Goal: Complete application form: Complete application form

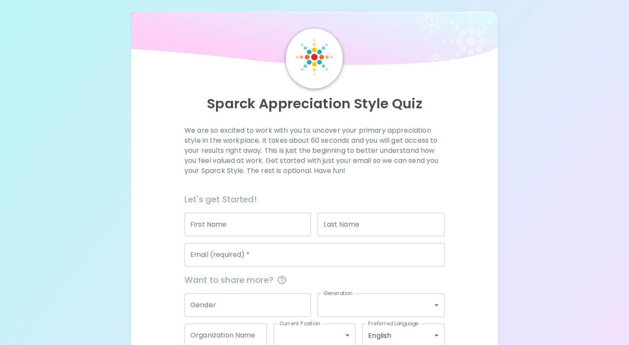
scroll to position [7, 0]
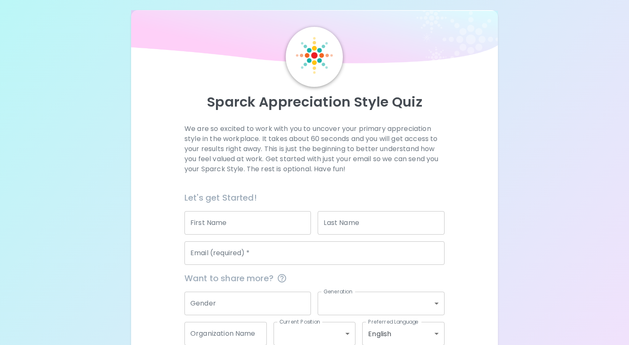
click at [226, 226] on input "First Name" at bounding box center [247, 223] width 126 height 24
type input "Mandy"
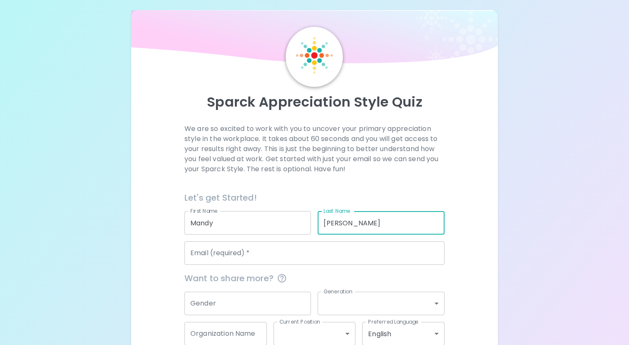
type input "[PERSON_NAME]"
click at [219, 253] on input "Email (required)   *" at bounding box center [314, 254] width 260 height 24
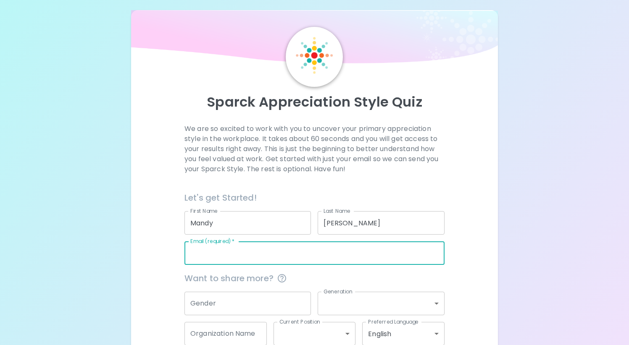
type input "c"
type input "[EMAIL_ADDRESS][PERSON_NAME][DOMAIN_NAME]"
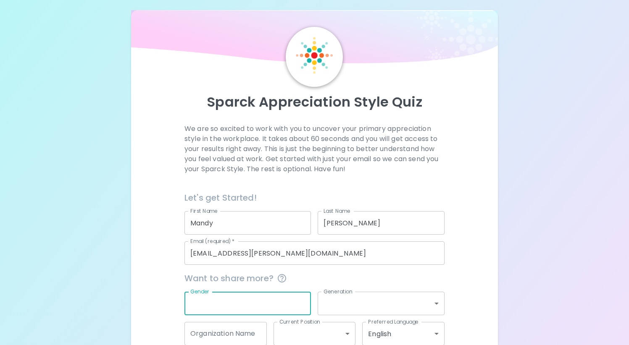
click at [220, 298] on input "Gender" at bounding box center [247, 304] width 126 height 24
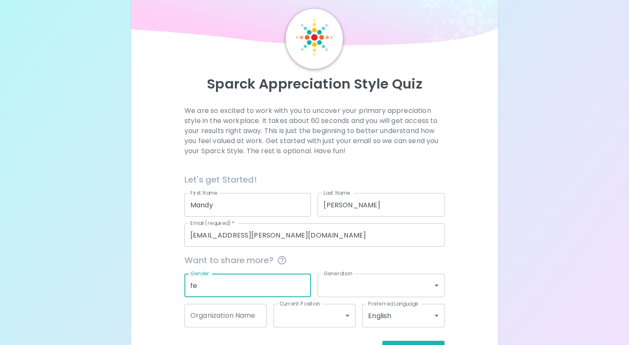
scroll to position [42, 0]
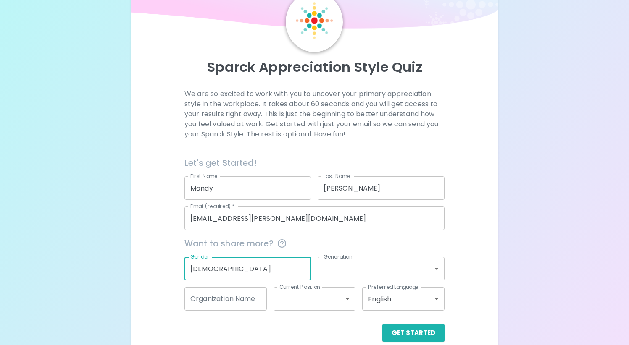
type input "[DEMOGRAPHIC_DATA]"
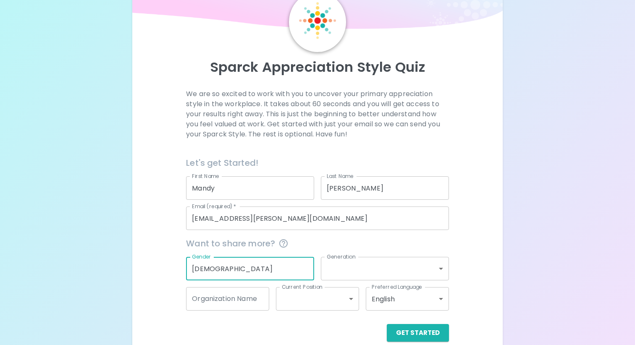
click at [362, 276] on body "Sparck Appreciation Style Quiz We are so excited to work with you to uncover yo…" at bounding box center [317, 158] width 635 height 400
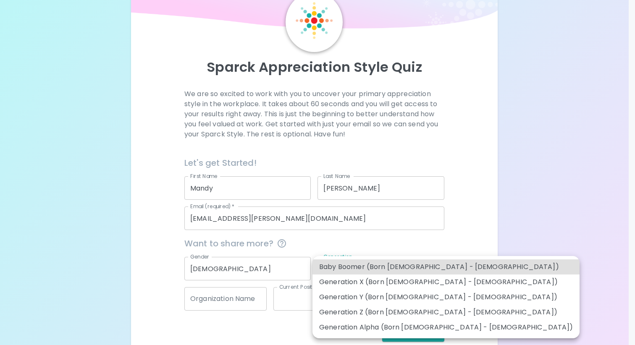
click at [410, 282] on li "Generation X (Born [DEMOGRAPHIC_DATA] - [DEMOGRAPHIC_DATA])" at bounding box center [446, 282] width 267 height 15
type input "generation_x"
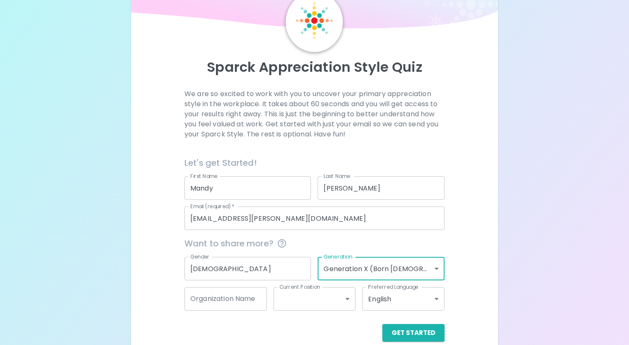
click at [208, 298] on input "Organization Name" at bounding box center [225, 299] width 82 height 24
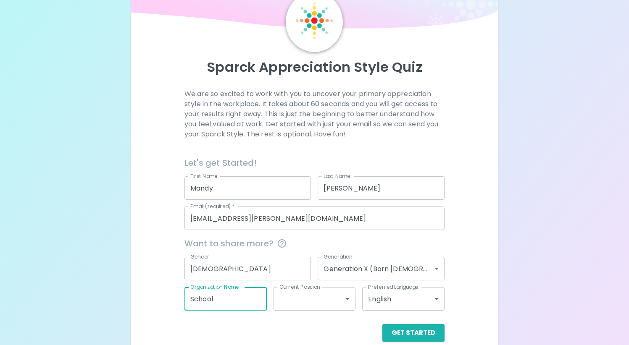
type input "School"
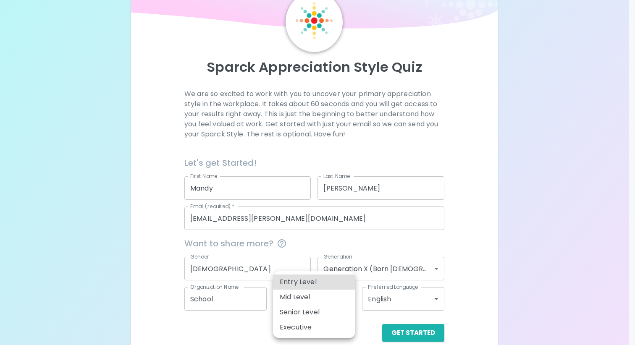
click at [345, 300] on body "Sparck Appreciation Style Quiz We are so excited to work with you to uncover yo…" at bounding box center [317, 158] width 635 height 400
click at [335, 297] on li "Mid Level" at bounding box center [314, 297] width 82 height 15
type input "mid_level"
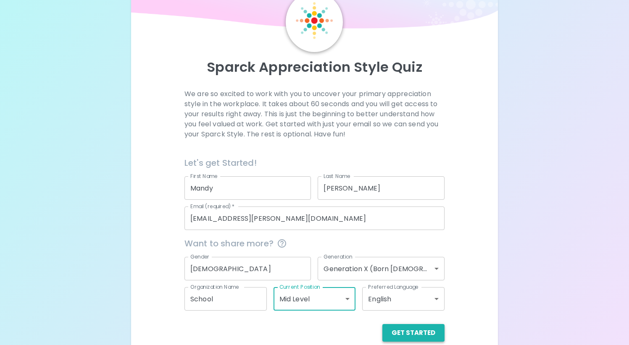
click at [433, 329] on button "Get Started" at bounding box center [413, 333] width 62 height 18
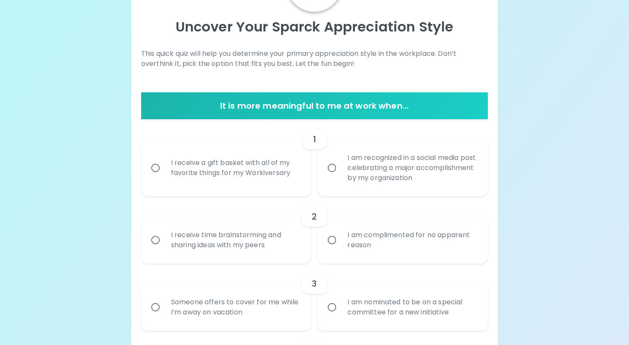
scroll to position [83, 0]
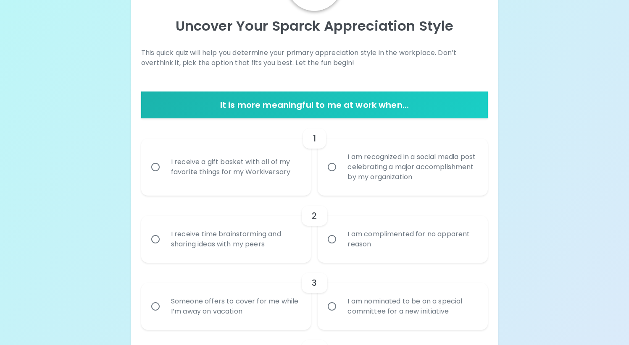
click at [161, 168] on input "I receive a gift basket with all of my favorite things for my Workiversary" at bounding box center [156, 167] width 18 height 18
radio input "true"
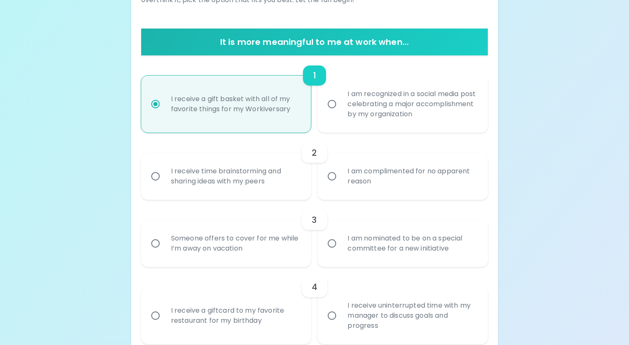
scroll to position [150, 0]
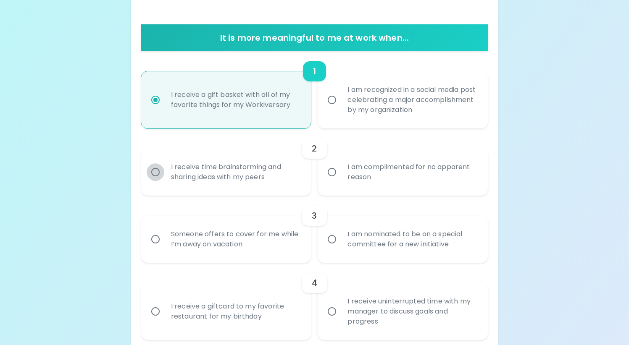
click at [161, 168] on input "I receive time brainstorming and sharing ideas with my peers" at bounding box center [156, 172] width 18 height 18
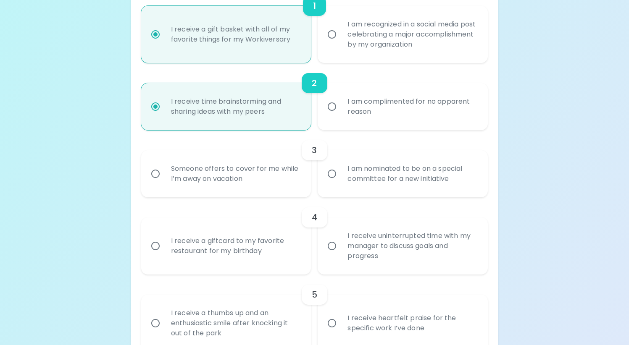
scroll to position [217, 0]
radio input "true"
click at [233, 174] on div "Someone offers to cover for me while I’m away on vacation" at bounding box center [235, 172] width 142 height 40
click at [164, 174] on input "Someone offers to cover for me while I’m away on vacation" at bounding box center [156, 172] width 18 height 18
radio input "false"
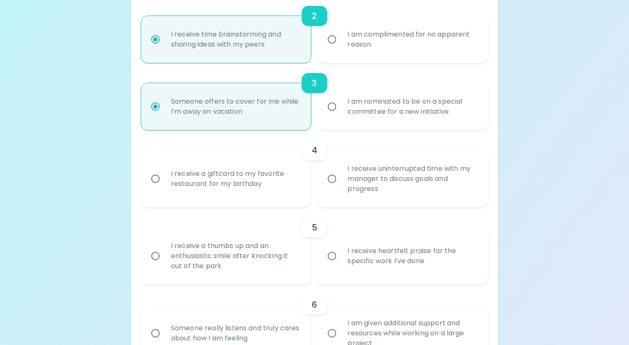
scroll to position [284, 0]
radio input "true"
click at [233, 174] on div "I receive a giftcard to my favorite restaurant for my birthday" at bounding box center [235, 177] width 142 height 40
click at [164, 174] on input "I receive a giftcard to my favorite restaurant for my birthday" at bounding box center [156, 177] width 18 height 18
radio input "false"
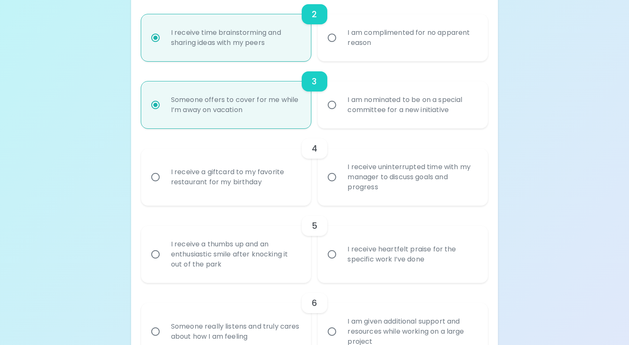
radio input "false"
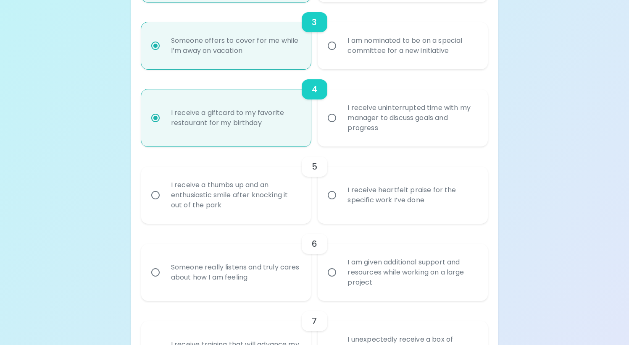
scroll to position [352, 0]
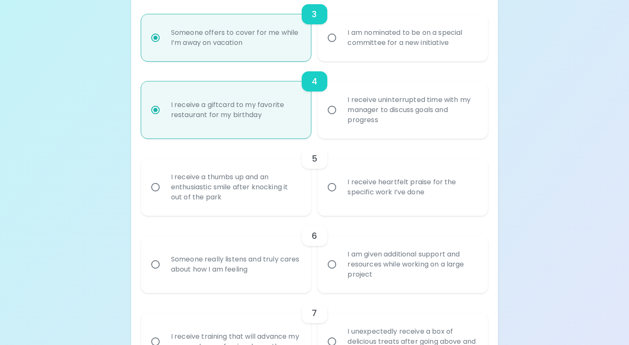
radio input "true"
click at [237, 193] on div "I receive a thumbs up and an enthusiastic smile after knocking it out of the pa…" at bounding box center [235, 187] width 142 height 50
click at [164, 193] on input "I receive a thumbs up and an enthusiastic smile after knocking it out of the pa…" at bounding box center [156, 188] width 18 height 18
radio input "false"
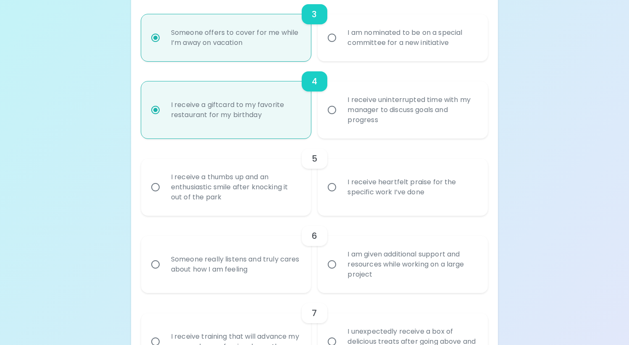
radio input "false"
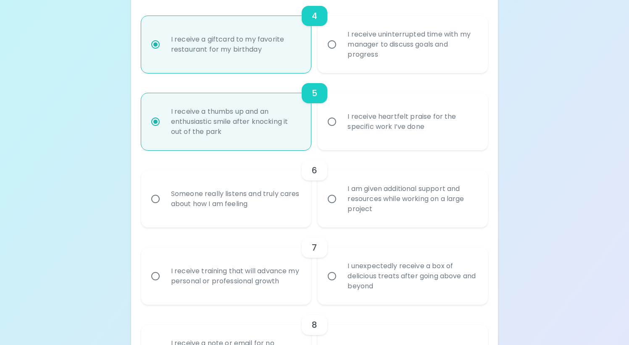
scroll to position [419, 0]
radio input "true"
click at [255, 198] on div "Someone really listens and truly cares about how I am feeling" at bounding box center [235, 197] width 142 height 40
click at [164, 198] on input "Someone really listens and truly cares about how I am feeling" at bounding box center [156, 198] width 18 height 18
radio input "false"
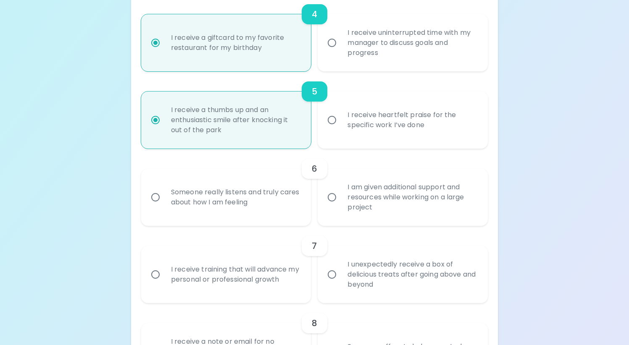
radio input "false"
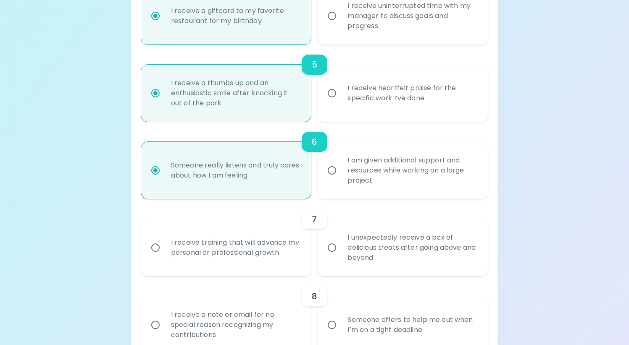
scroll to position [486, 0]
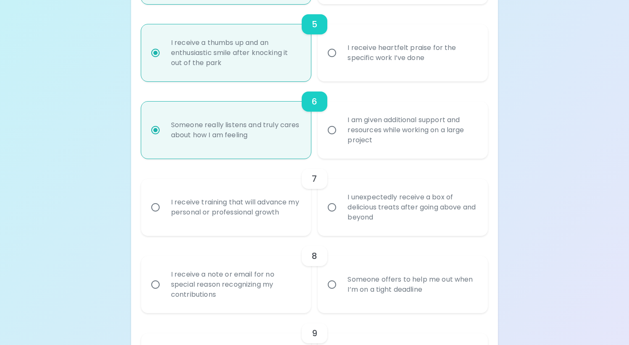
radio input "true"
click at [249, 210] on div "I receive training that will advance my personal or professional growth" at bounding box center [235, 207] width 142 height 40
click at [164, 210] on input "I receive training that will advance my personal or professional growth" at bounding box center [156, 208] width 18 height 18
radio input "false"
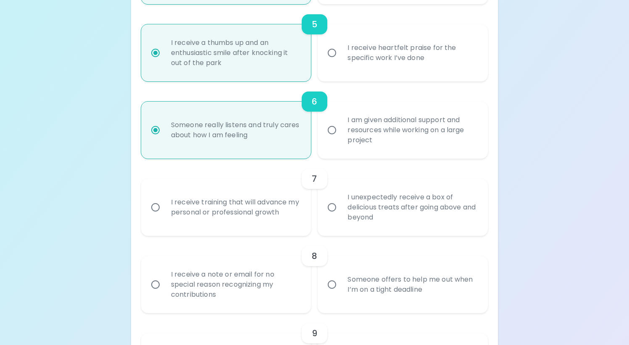
radio input "false"
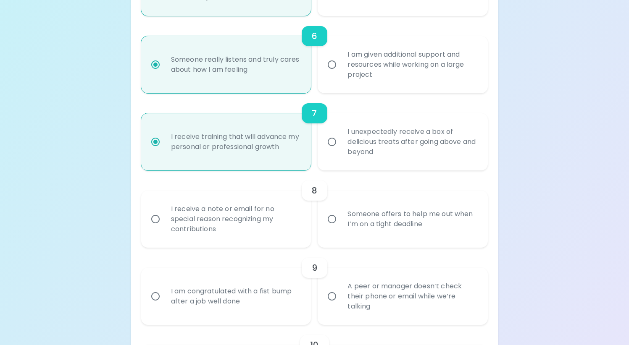
scroll to position [553, 0]
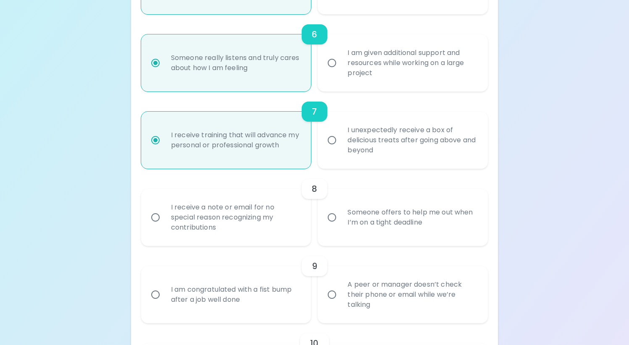
radio input "true"
click at [179, 219] on div "I receive a note or email for no special reason recognizing my contributions" at bounding box center [235, 217] width 142 height 50
click at [164, 219] on input "I receive a note or email for no special reason recognizing my contributions" at bounding box center [156, 218] width 18 height 18
radio input "false"
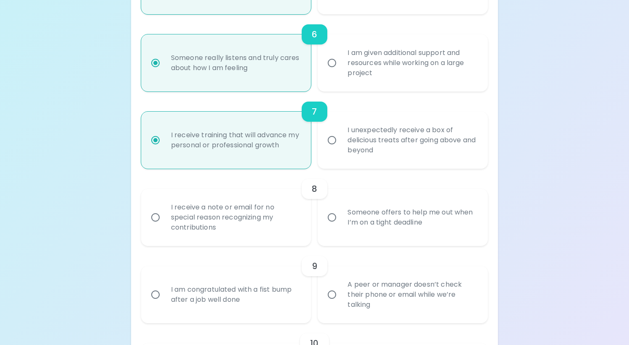
radio input "false"
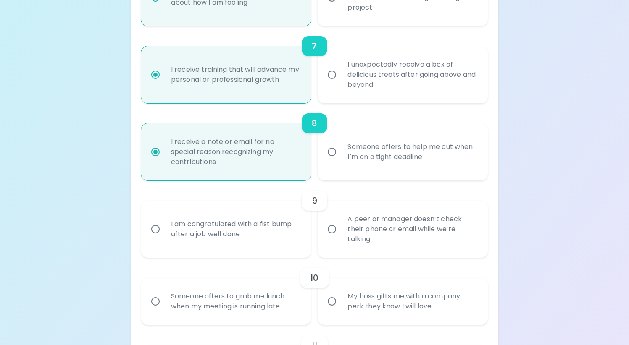
scroll to position [621, 0]
radio input "true"
click at [199, 232] on div "I am congratulated with a fist bump after a job well done" at bounding box center [235, 228] width 142 height 40
click at [164, 232] on input "I am congratulated with a fist bump after a job well done" at bounding box center [156, 228] width 18 height 18
radio input "false"
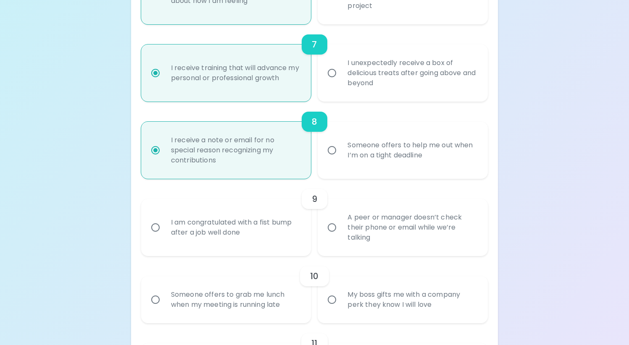
radio input "false"
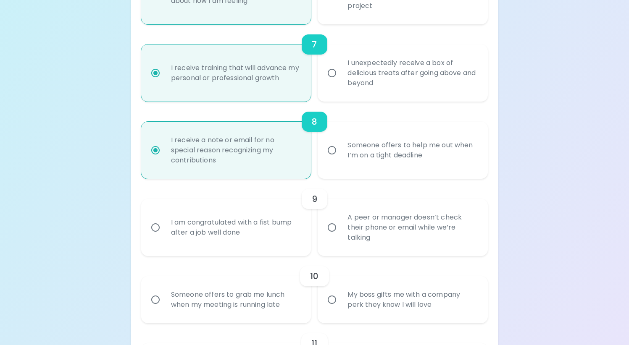
radio input "false"
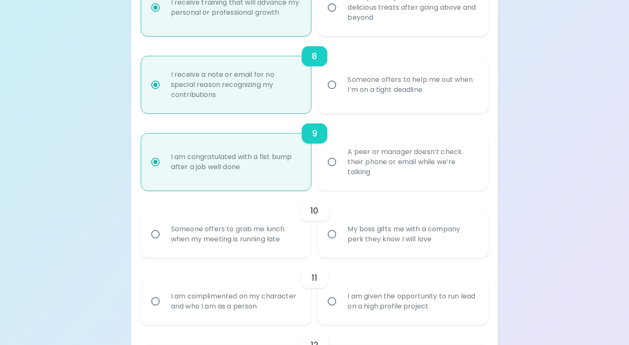
scroll to position [688, 0]
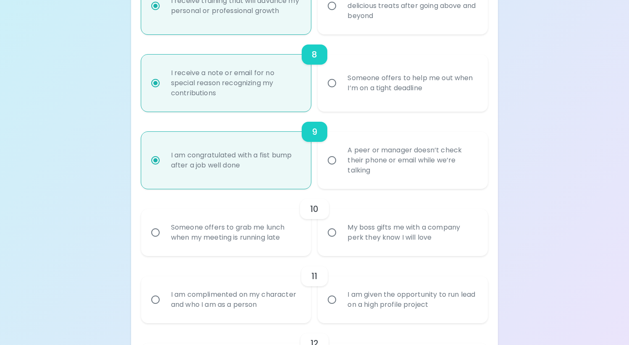
radio input "true"
click at [199, 232] on div "Someone offers to grab me lunch when my meeting is running late" at bounding box center [235, 233] width 142 height 40
click at [164, 232] on input "Someone offers to grab me lunch when my meeting is running late" at bounding box center [156, 233] width 18 height 18
radio input "false"
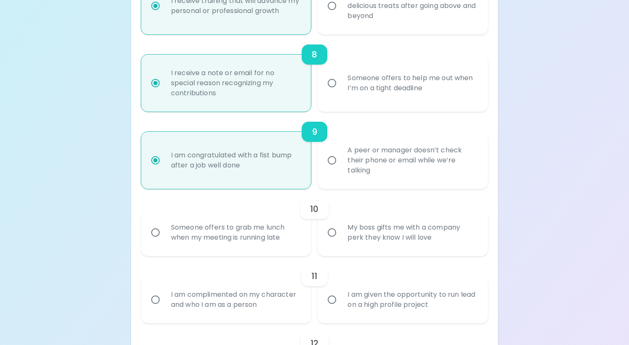
radio input "false"
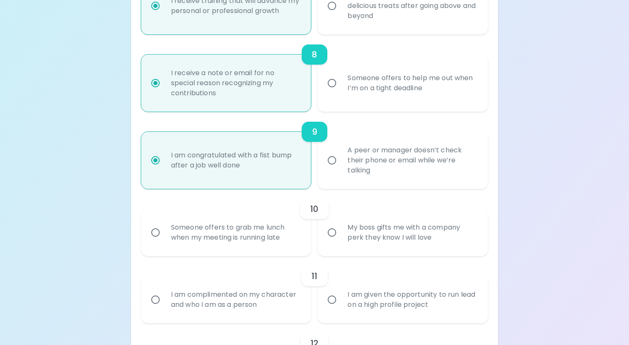
radio input "false"
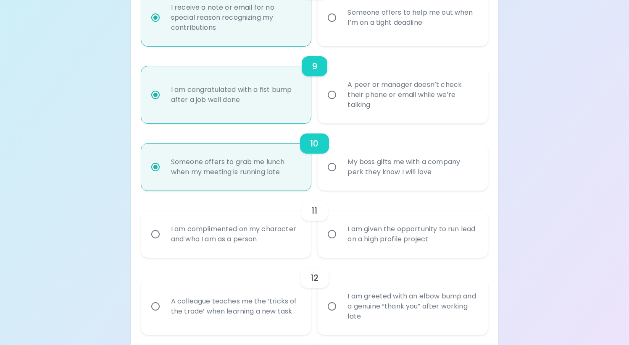
scroll to position [755, 0]
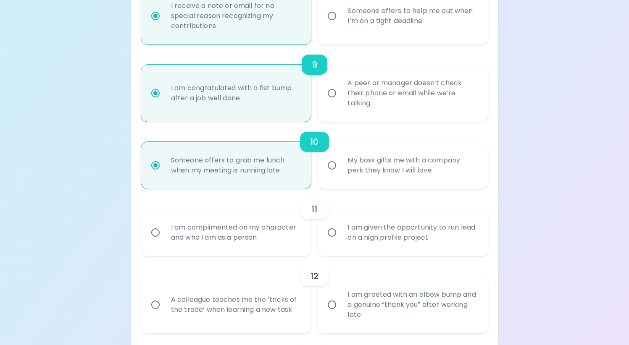
radio input "true"
click at [200, 235] on div "I am complimented on my character and who I am as a person" at bounding box center [235, 233] width 142 height 40
click at [164, 235] on input "I am complimented on my character and who I am as a person" at bounding box center [156, 233] width 18 height 18
radio input "false"
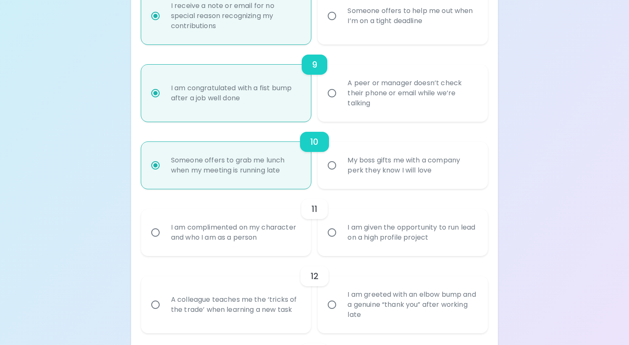
radio input "false"
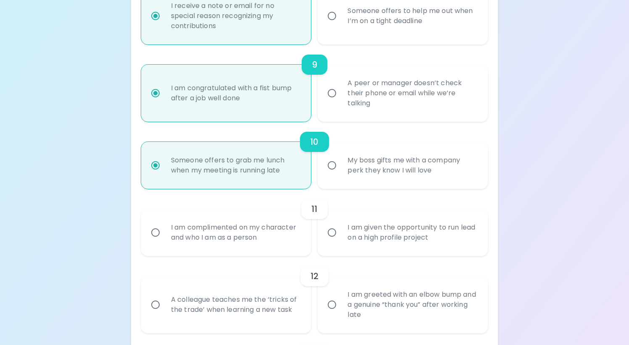
radio input "false"
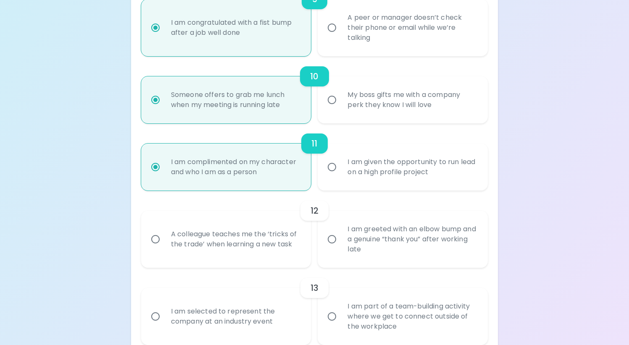
scroll to position [822, 0]
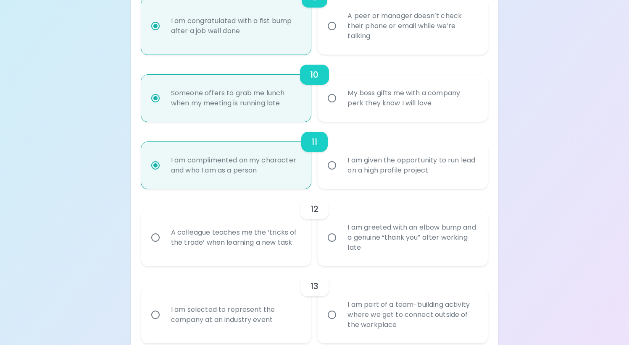
radio input "true"
click at [366, 241] on div "I am greeted with an elbow bump and a genuine “thank you” after working late" at bounding box center [412, 238] width 142 height 50
click at [341, 241] on input "I am greeted with an elbow bump and a genuine “thank you” after working late" at bounding box center [332, 238] width 18 height 18
radio input "false"
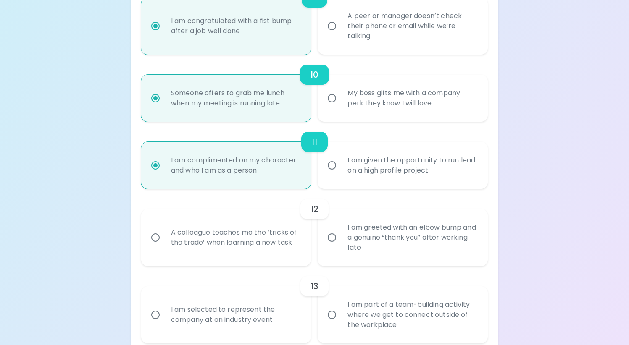
radio input "false"
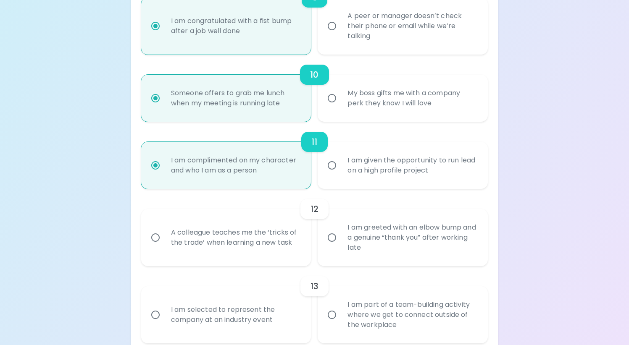
radio input "false"
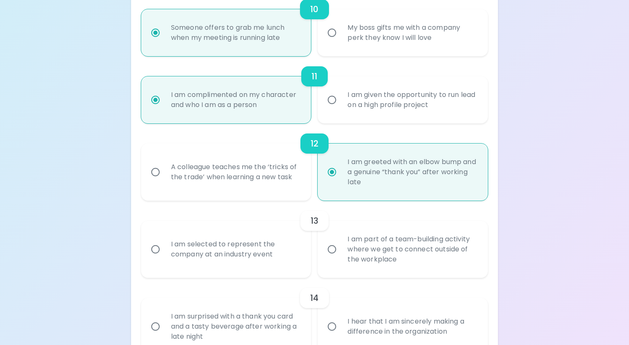
scroll to position [890, 0]
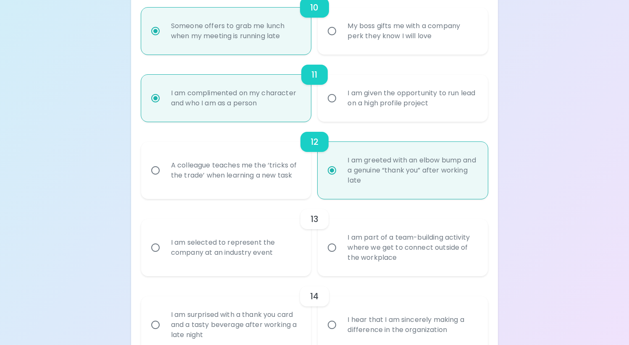
radio input "true"
click at [286, 255] on div "I am selected to represent the company at an industry event" at bounding box center [235, 248] width 142 height 40
click at [164, 255] on input "I am selected to represent the company at an industry event" at bounding box center [156, 248] width 18 height 18
radio input "false"
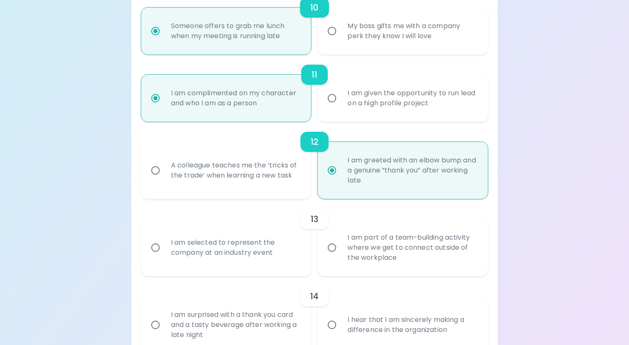
radio input "false"
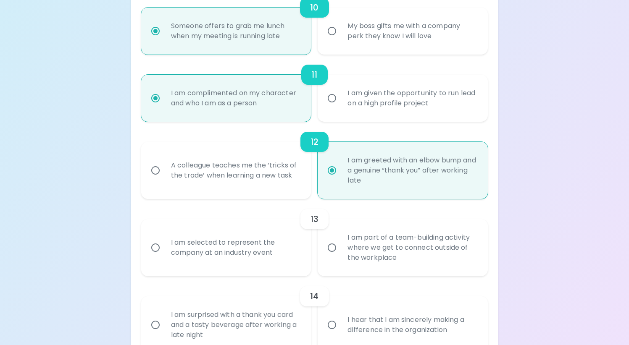
radio input "false"
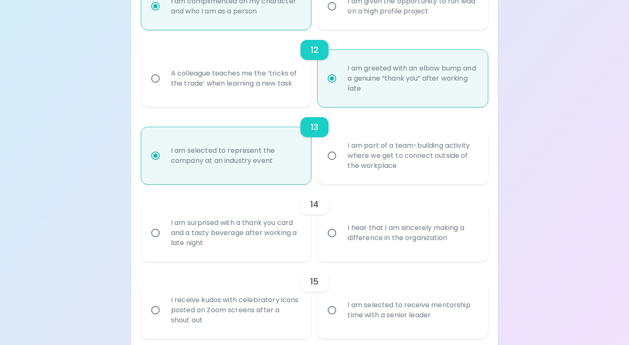
scroll to position [992, 0]
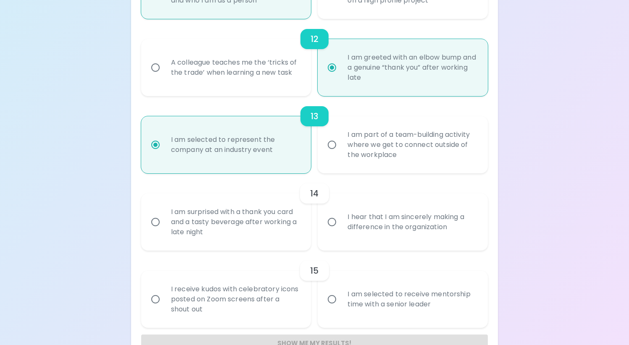
radio input "true"
click at [275, 222] on div "I am surprised with a thank you card and a tasty beverage after working a late …" at bounding box center [235, 222] width 142 height 50
click at [164, 222] on input "I am surprised with a thank you card and a tasty beverage after working a late …" at bounding box center [156, 222] width 18 height 18
radio input "false"
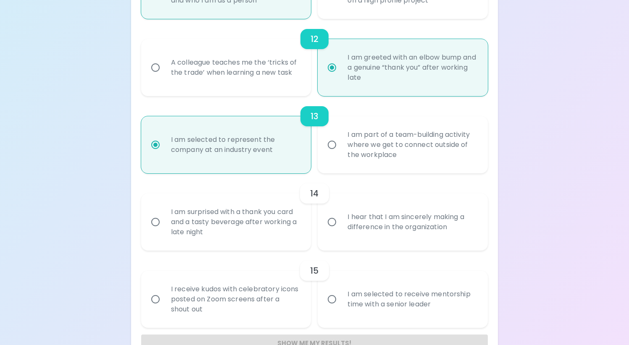
radio input "false"
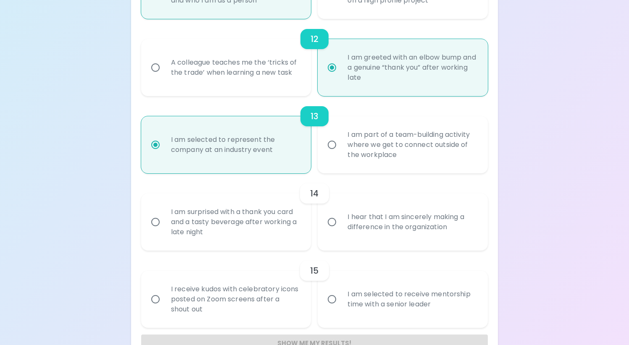
radio input "false"
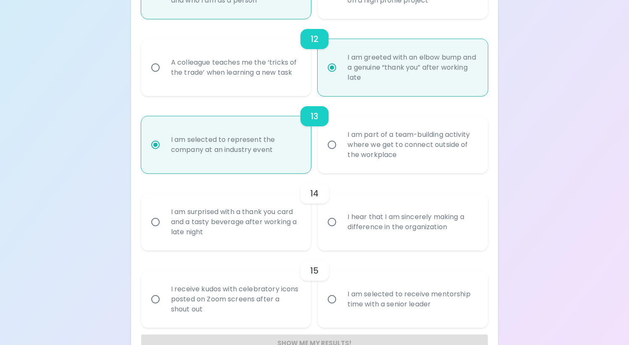
scroll to position [1016, 0]
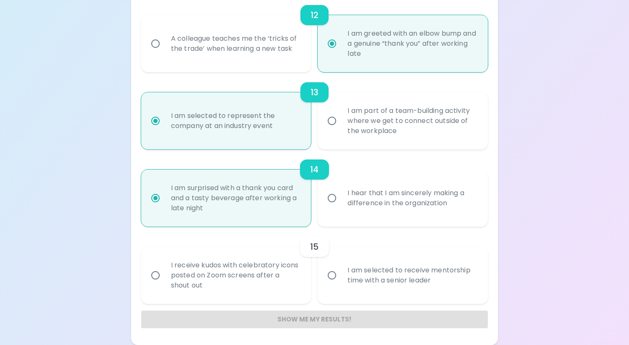
radio input "true"
click at [239, 284] on div "I receive kudos with celebratory icons posted on Zoom screens after a shout out" at bounding box center [235, 275] width 142 height 50
click at [164, 284] on input "I receive kudos with celebratory icons posted on Zoom screens after a shout out" at bounding box center [156, 276] width 18 height 18
radio input "false"
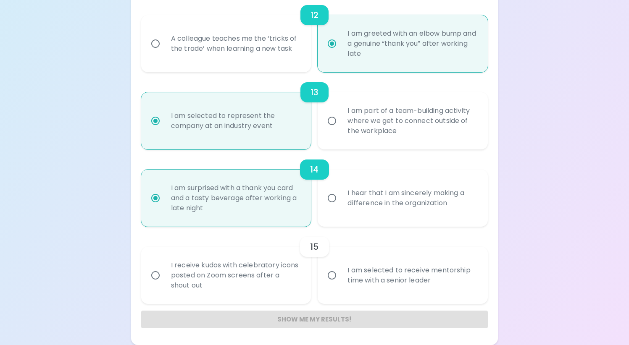
radio input "false"
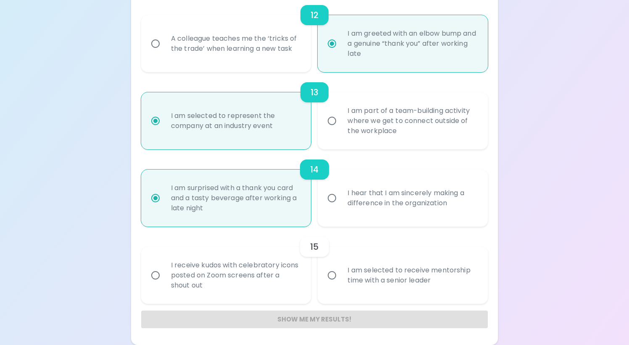
radio input "false"
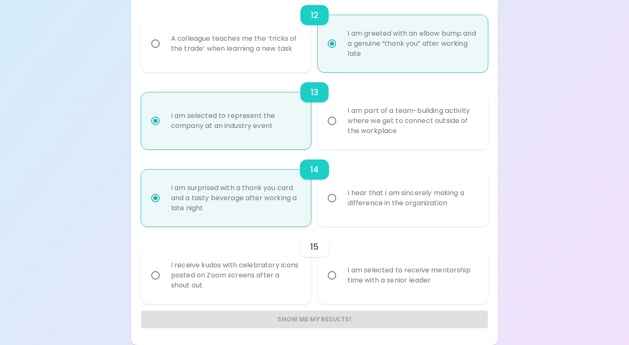
radio input "false"
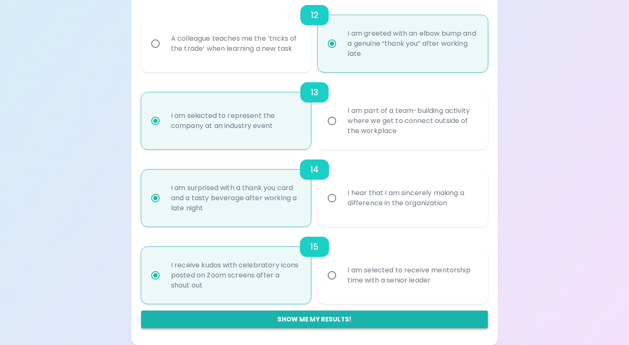
radio input "true"
click at [236, 321] on button "Show me my results!" at bounding box center [314, 320] width 347 height 18
radio input "false"
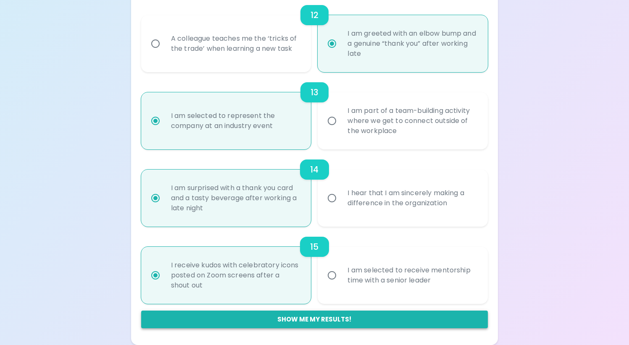
radio input "false"
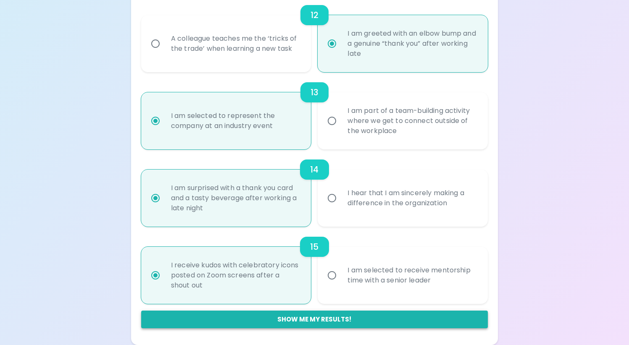
radio input "false"
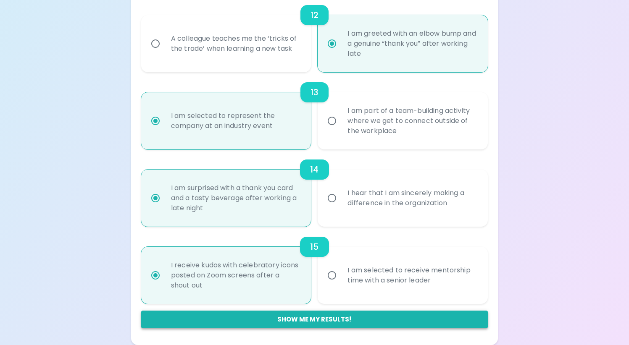
radio input "false"
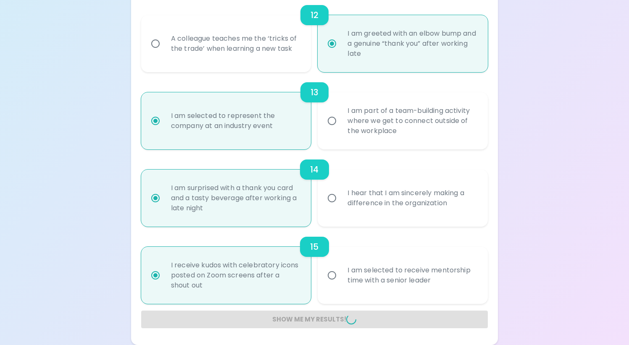
radio input "false"
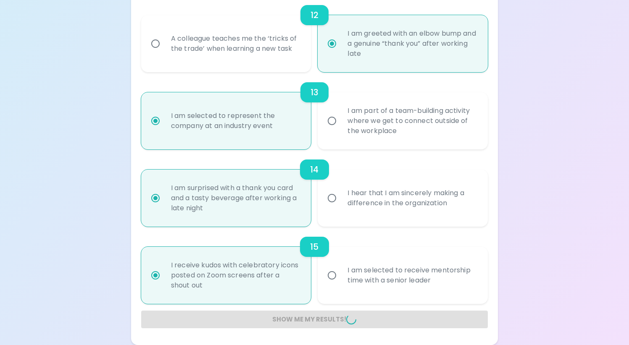
radio input "false"
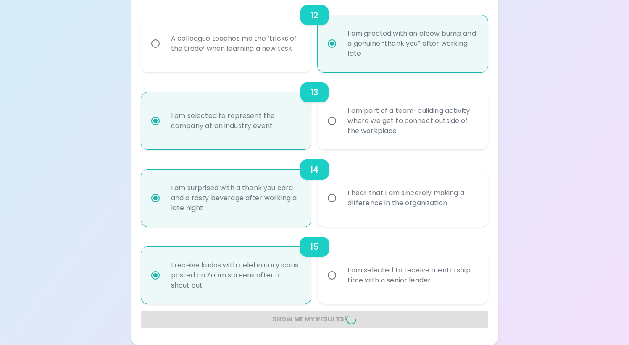
radio input "false"
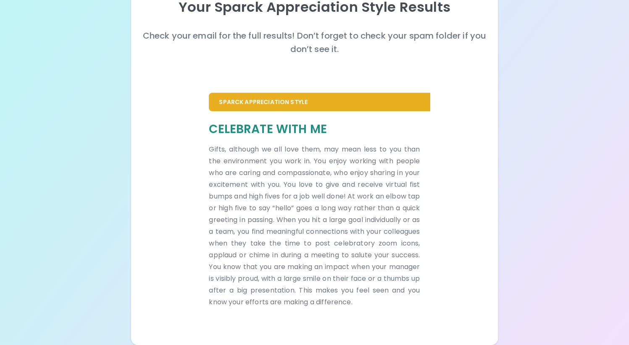
scroll to position [0, 0]
